Goal: Find specific page/section: Find specific page/section

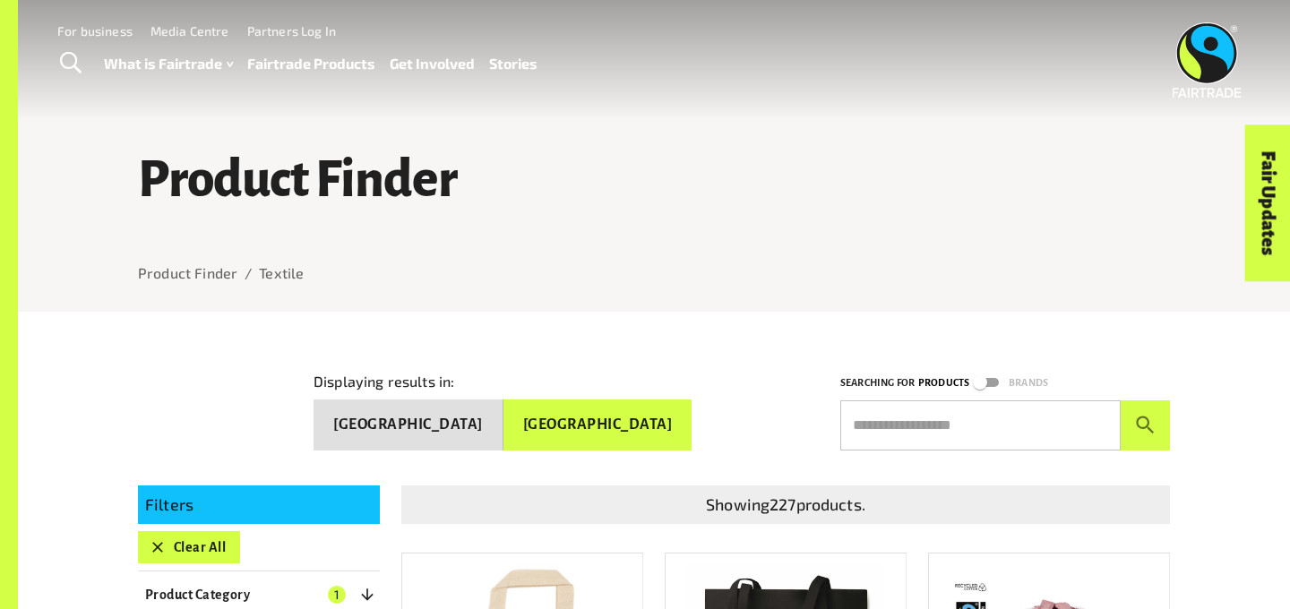
click at [427, 247] on div "Product Finder Product Finder / Textile" at bounding box center [654, 177] width 1075 height 270
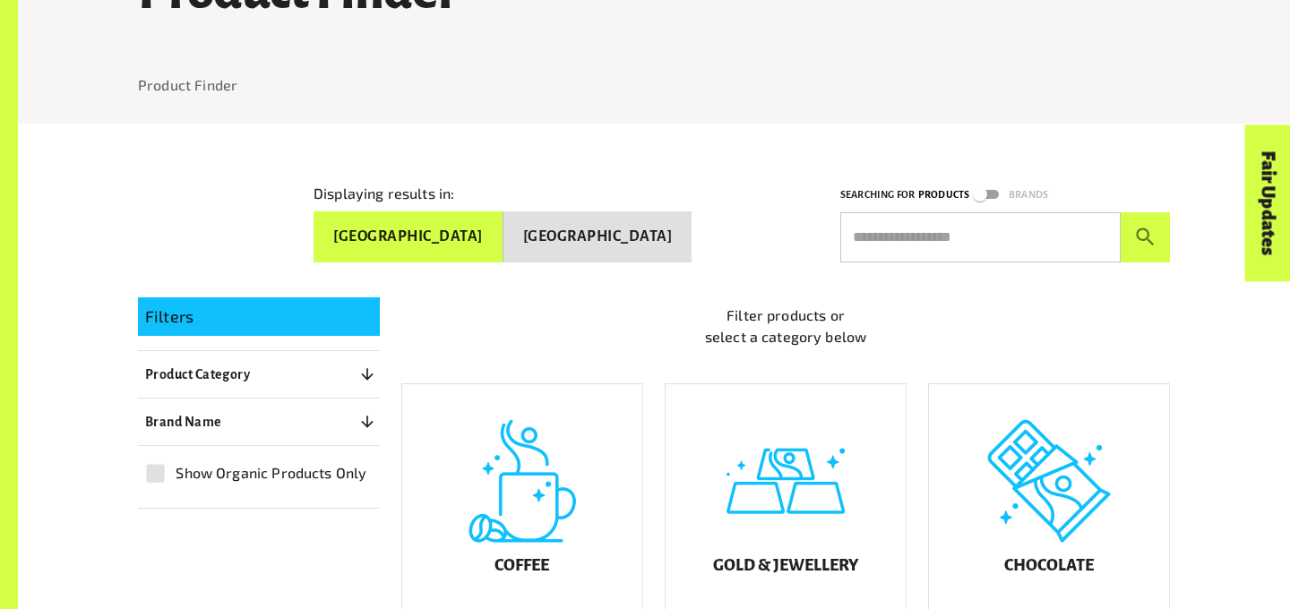
scroll to position [195, 0]
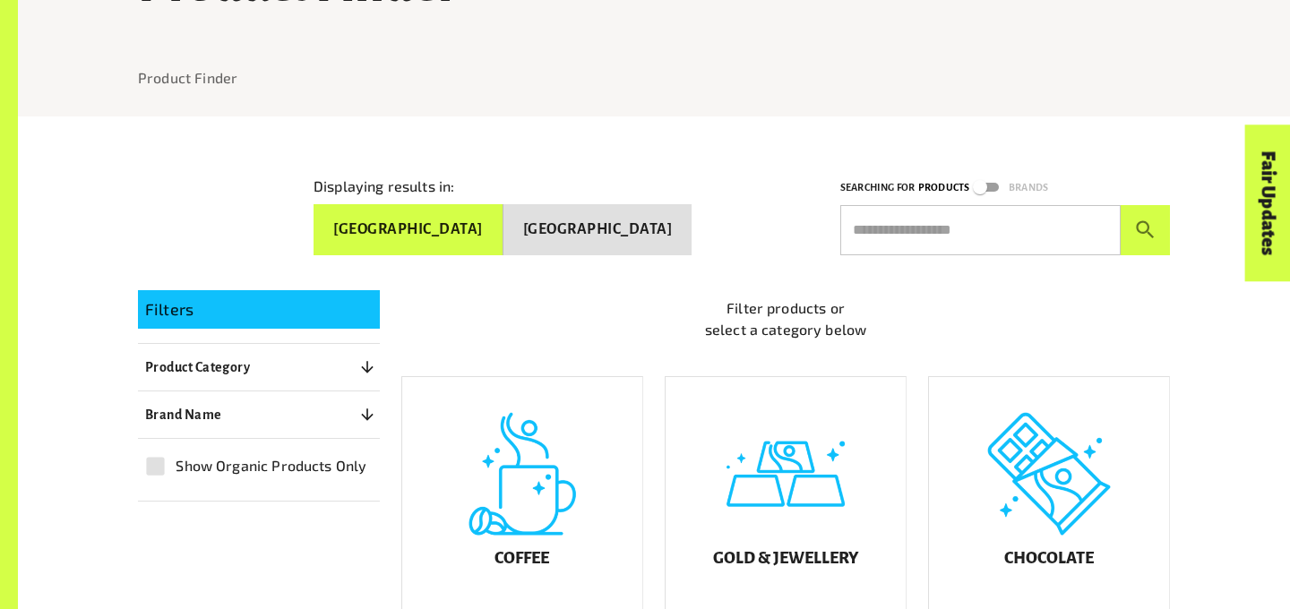
click at [642, 230] on button "[GEOGRAPHIC_DATA]" at bounding box center [598, 229] width 189 height 51
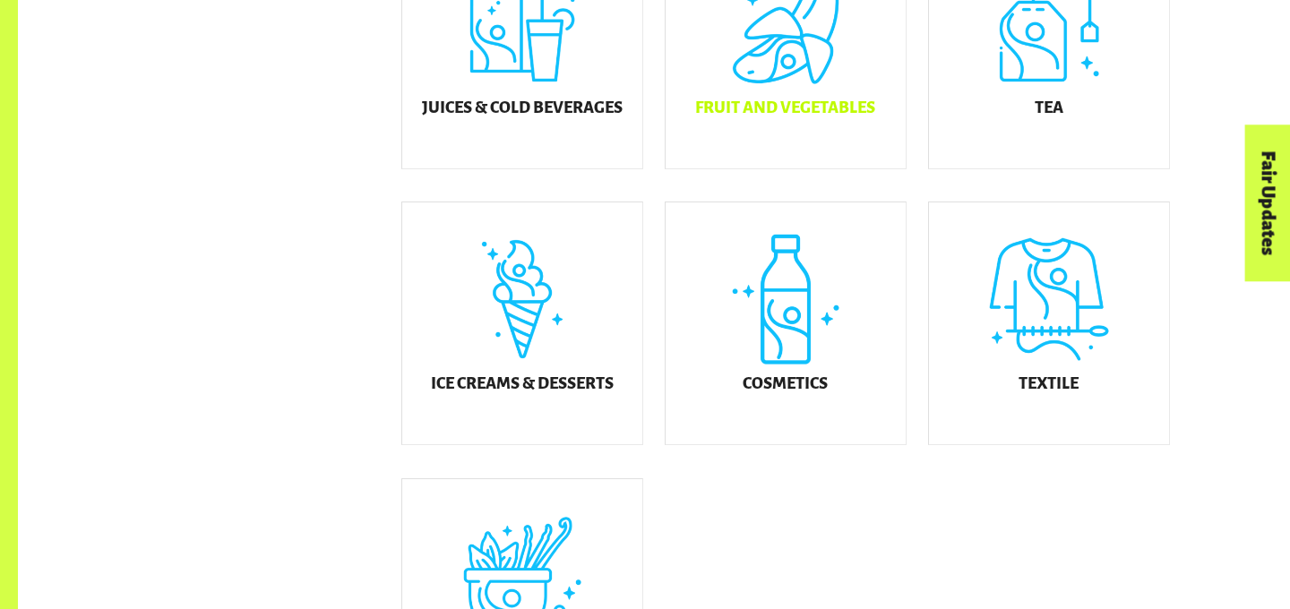
scroll to position [925, 0]
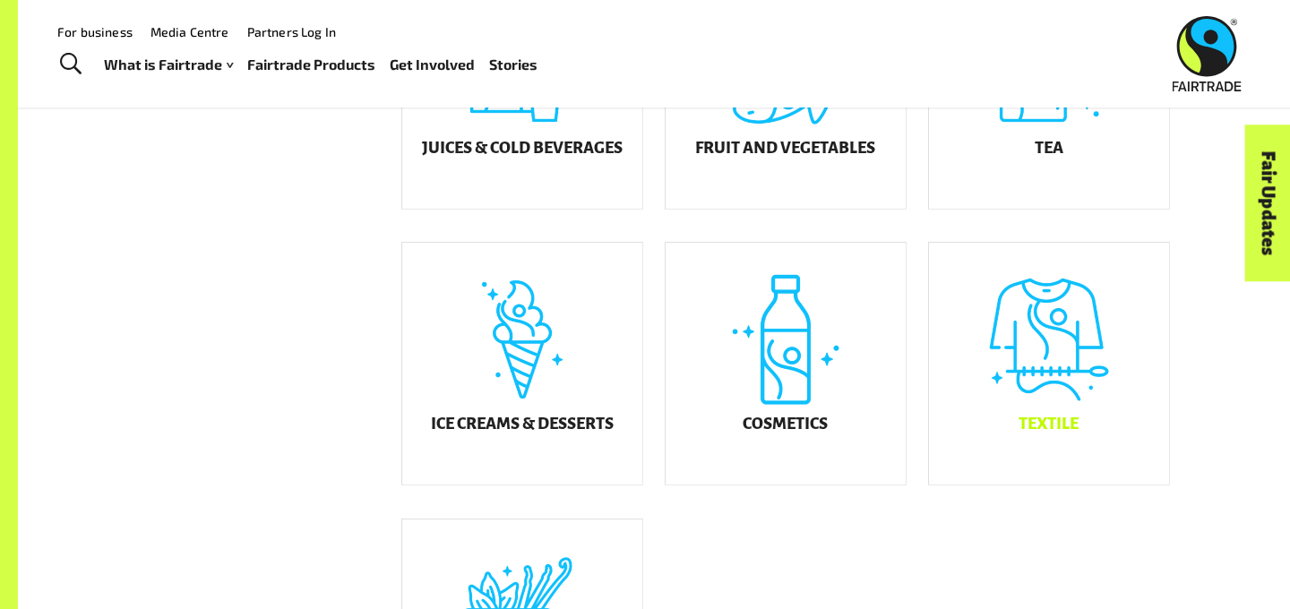
click at [1101, 390] on div "Textile" at bounding box center [1049, 364] width 240 height 242
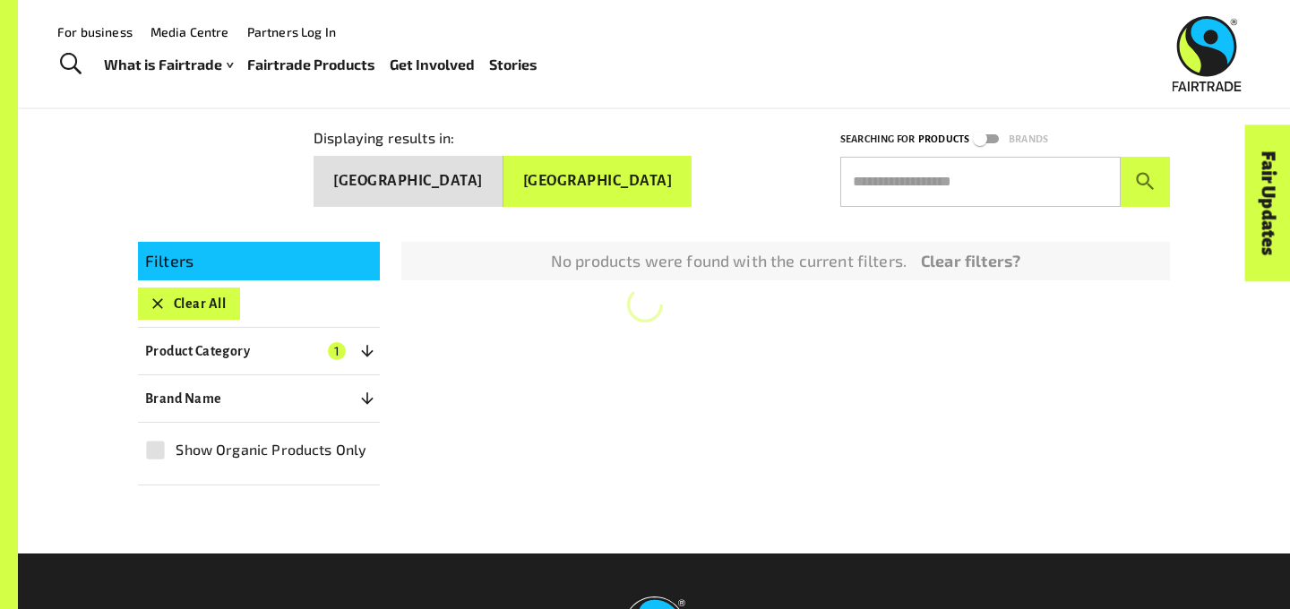
scroll to position [230, 0]
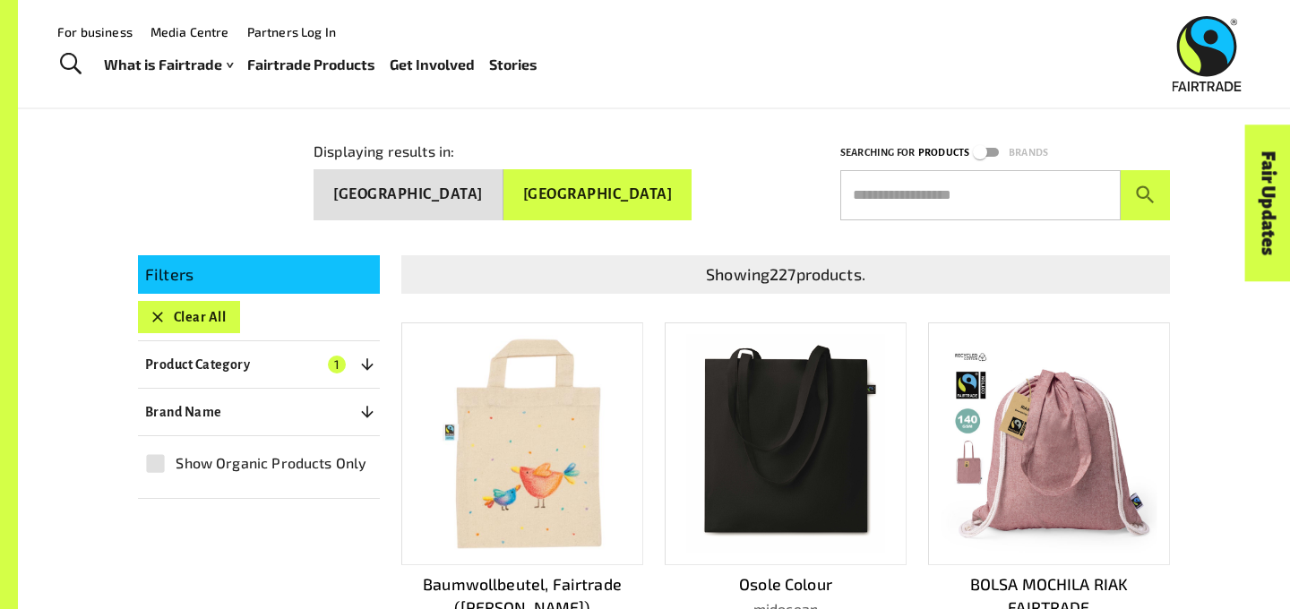
click at [629, 196] on button "[GEOGRAPHIC_DATA]" at bounding box center [598, 194] width 189 height 51
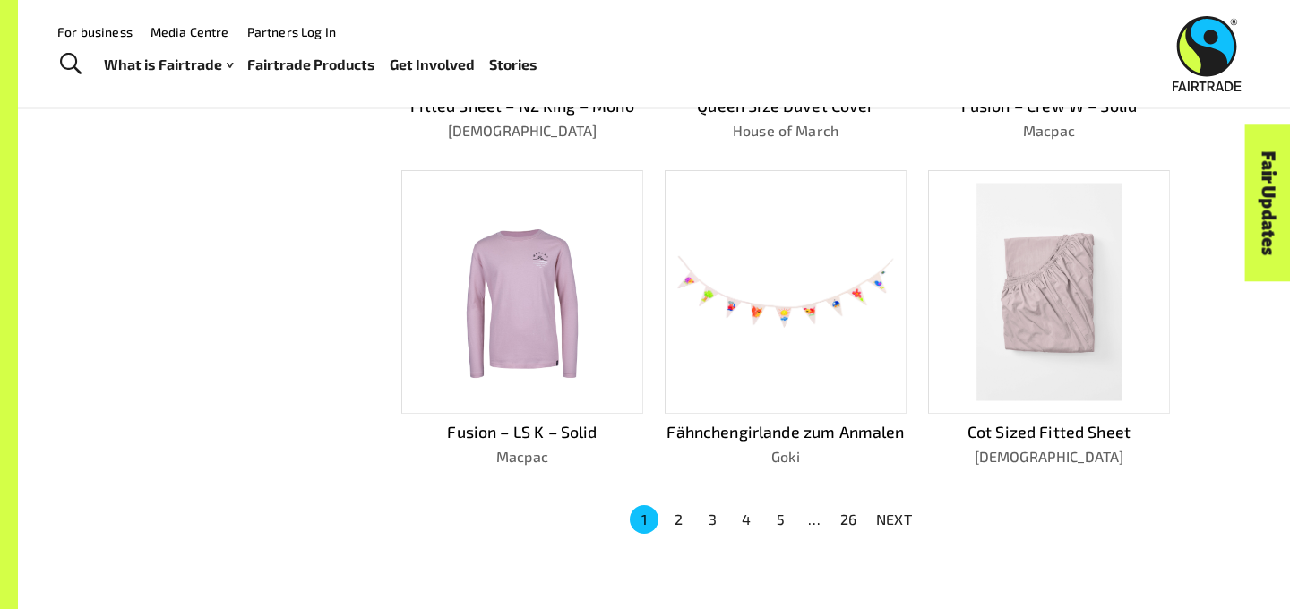
scroll to position [0, 0]
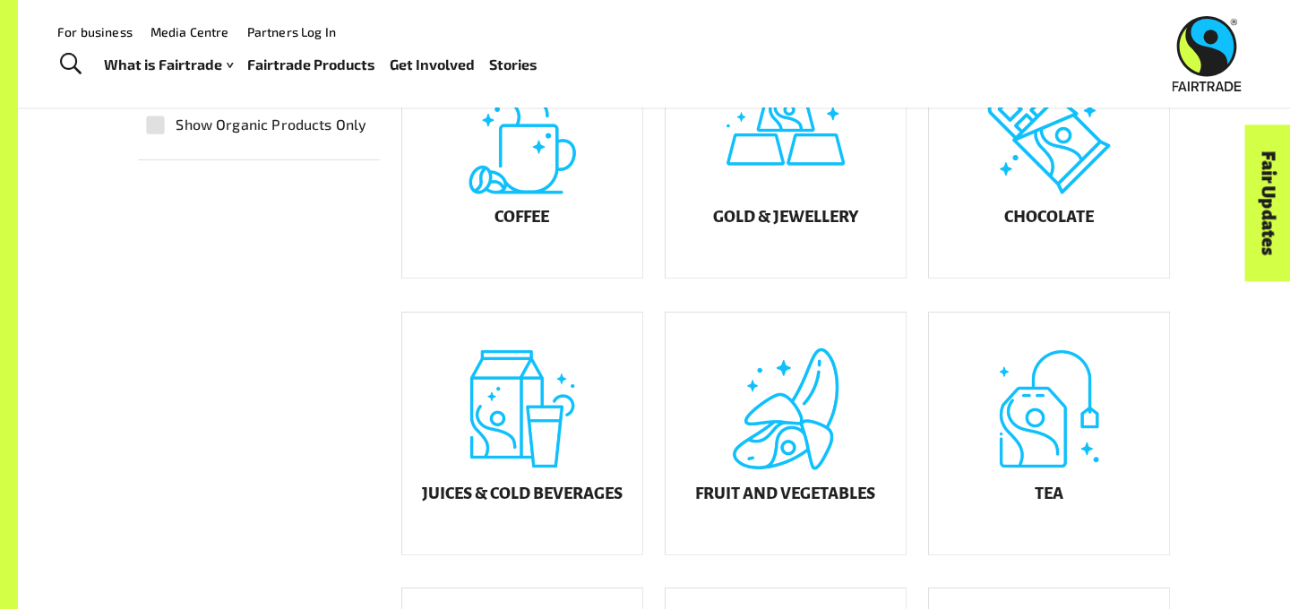
scroll to position [520, 0]
